Goal: Navigation & Orientation: Find specific page/section

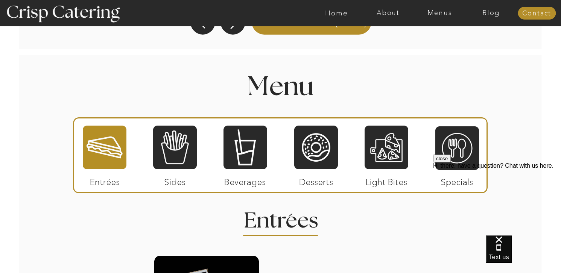
scroll to position [829, 0]
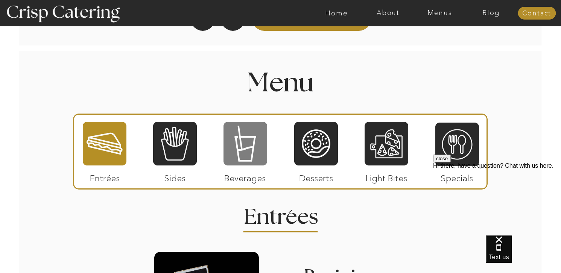
click at [249, 144] on div at bounding box center [245, 143] width 44 height 45
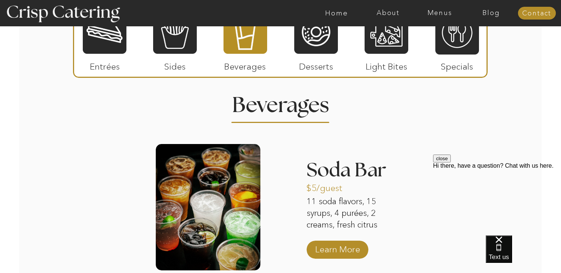
scroll to position [927, 0]
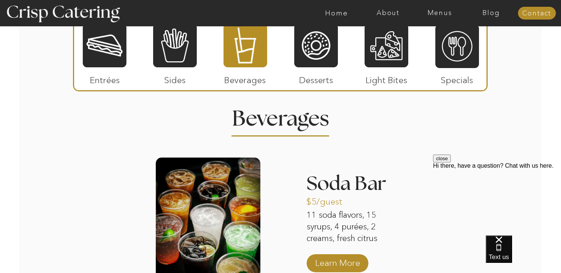
click at [450, 162] on button "close" at bounding box center [442, 159] width 18 height 8
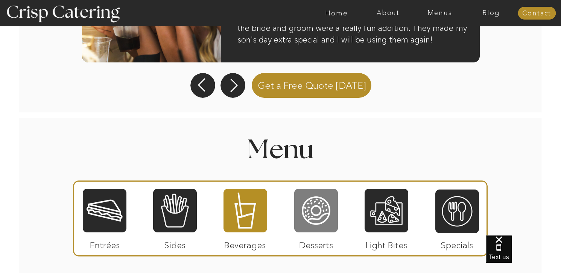
scroll to position [812, 0]
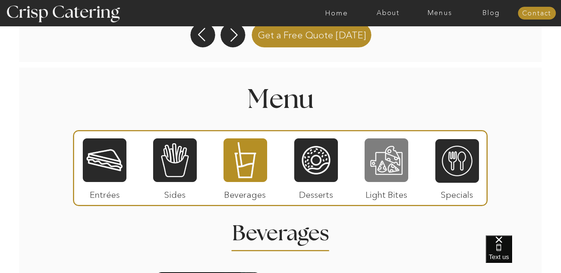
click at [386, 168] on div at bounding box center [386, 160] width 44 height 45
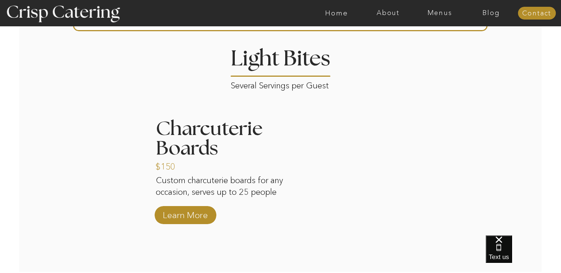
scroll to position [908, 0]
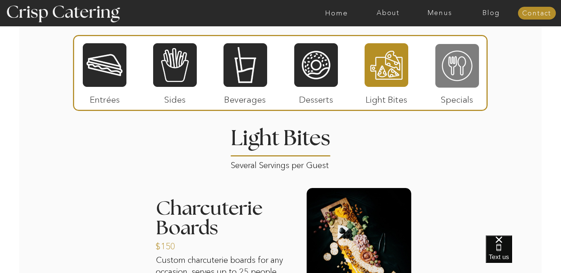
click at [464, 77] on div at bounding box center [457, 65] width 44 height 45
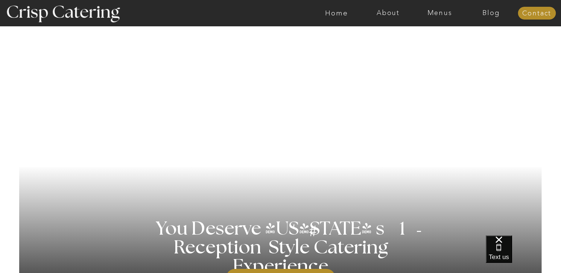
scroll to position [0, 0]
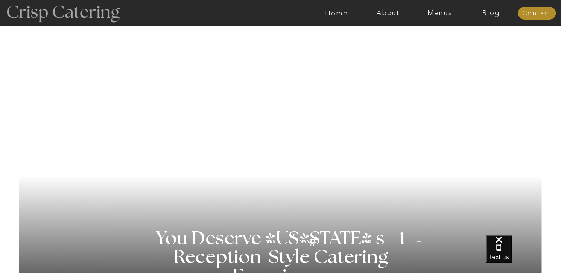
click at [50, 9] on div at bounding box center [63, 13] width 138 height 71
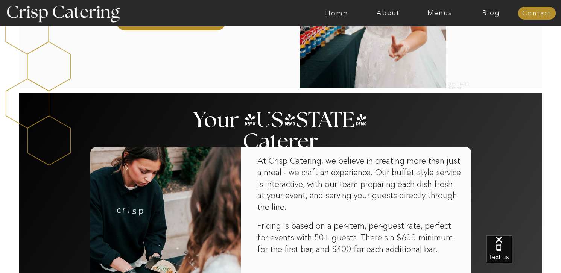
scroll to position [367, 0]
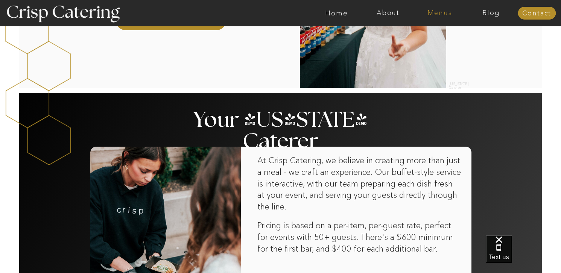
click at [442, 10] on nav "Menus" at bounding box center [440, 13] width 52 height 8
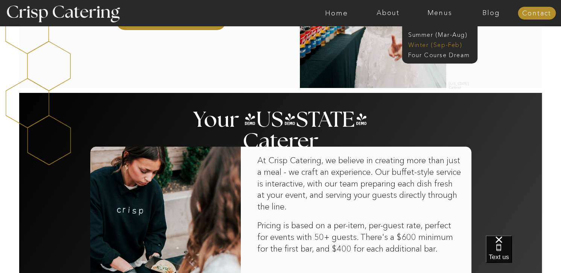
click at [430, 44] on nav "Winter (Sep-Feb)" at bounding box center [439, 44] width 62 height 7
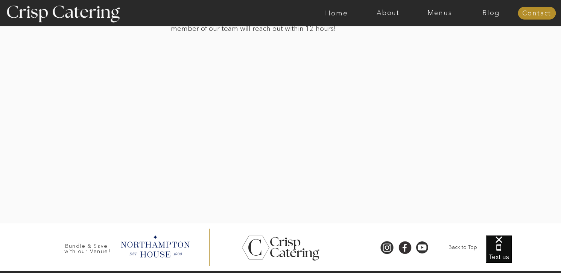
scroll to position [1788, 0]
